Goal: Register for event/course

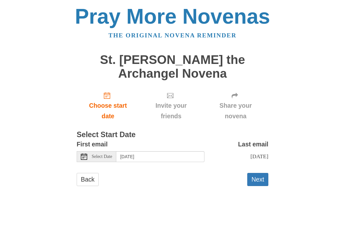
click at [261, 179] on button "Next" at bounding box center [257, 179] width 21 height 13
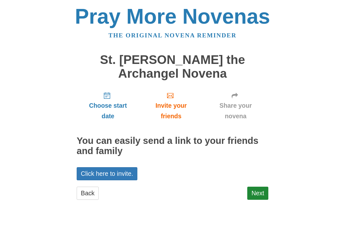
click at [254, 208] on main "St. [PERSON_NAME] the Archangel Novena Choose start date Invite your friends Sh…" at bounding box center [173, 129] width 192 height 165
click at [260, 190] on link "Next" at bounding box center [257, 193] width 21 height 13
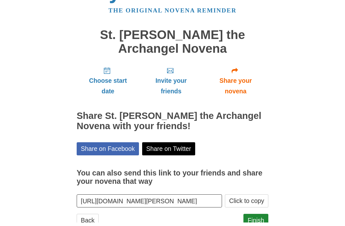
scroll to position [21, 0]
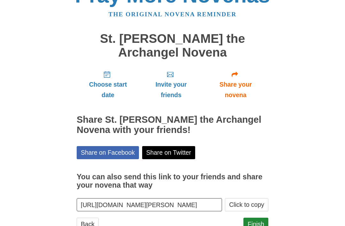
click at [257, 225] on link "Finish" at bounding box center [256, 224] width 25 height 13
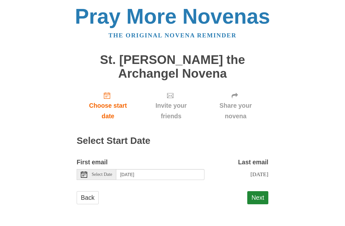
click at [90, 173] on div "Select Date" at bounding box center [97, 174] width 40 height 11
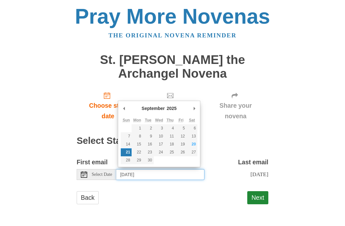
type input "Saturday, September 20th"
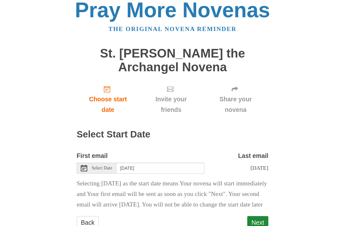
scroll to position [15, 0]
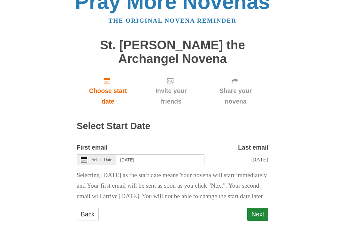
click at [260, 221] on button "Next" at bounding box center [257, 214] width 21 height 13
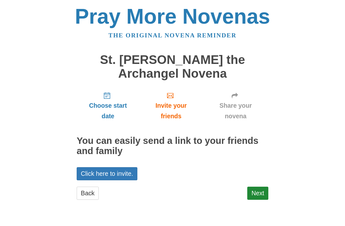
click at [261, 192] on link "Next" at bounding box center [257, 193] width 21 height 13
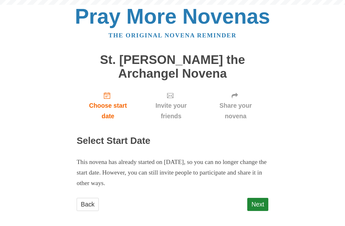
scroll to position [1, 0]
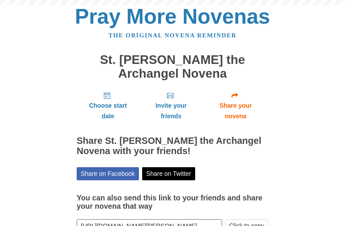
scroll to position [42, 0]
